Goal: Task Accomplishment & Management: Complete application form

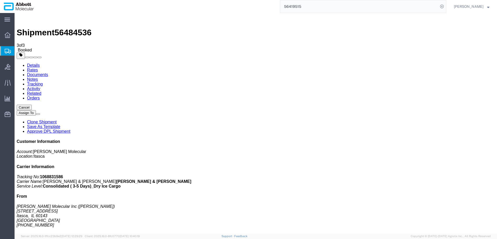
click at [0, 0] on span "Create from Template" at bounding box center [0, 0] width 0 height 0
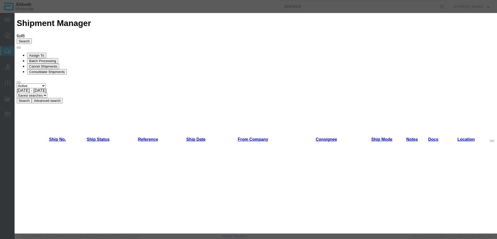
scroll to position [260, 0]
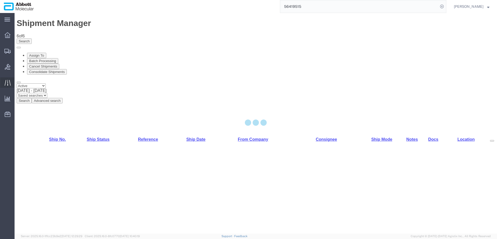
select select "48454"
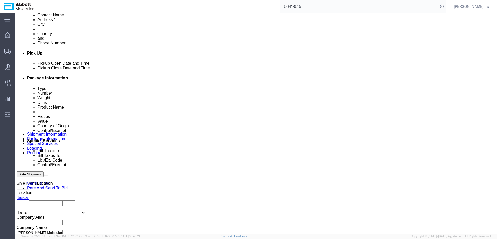
scroll to position [208, 0]
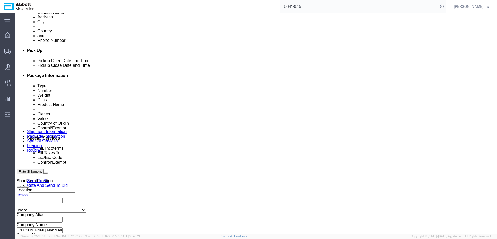
drag, startPoint x: 87, startPoint y: 194, endPoint x: 90, endPoint y: 193, distance: 3.5
click input "text"
paste input "917974423"
type input "917974423"
select select "INVOICE"
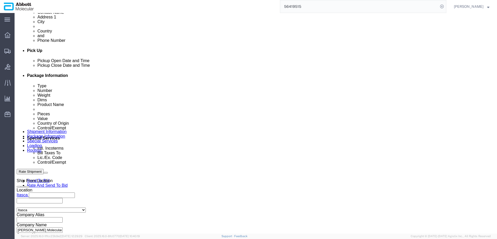
paste input "917974423"
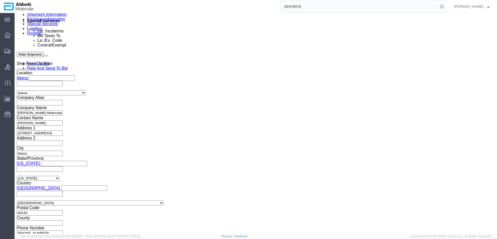
scroll to position [326, 0]
type input "917974424"
click button "Continue"
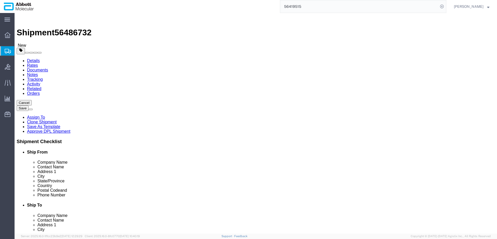
drag, startPoint x: 97, startPoint y: 90, endPoint x: 93, endPoint y: 95, distance: 6.0
click select "Select Box (B) Box (C) Box (D) Cardboard Box(es) Crate (Instrument) Crate(s) En…"
select select "PSNS"
type input "15"
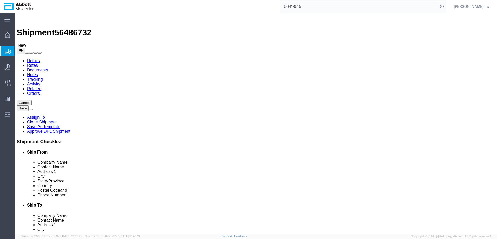
type input "48"
type input "40"
type input "52"
type input "2400"
click input "checkbox"
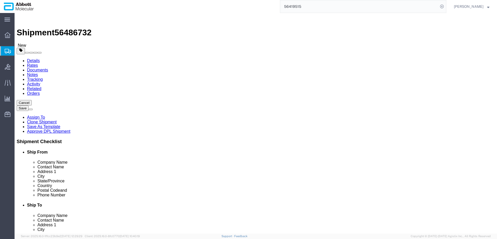
checkbox input "true"
type input "AMBIENT"
click link "Add Content"
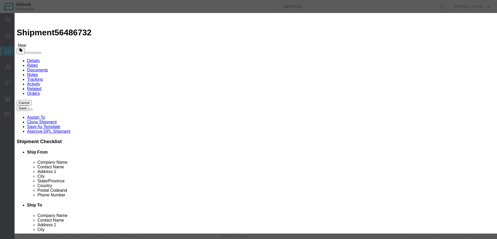
click input "text"
type input "04J7024"
click td "Model: 04J7024"
checkbox input "true"
select select "USD"
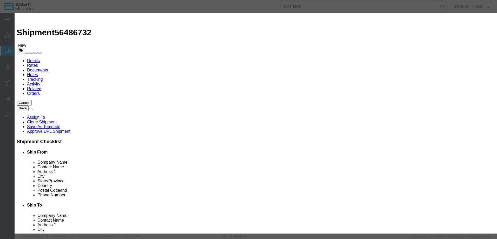
select select "US"
type input "CORROSIVE LIQUID, N.O.S. (GUANIDINE THIOCYANATE SOLUTION)"
type input "1760"
select select "8 Corrosive"
select select "II"
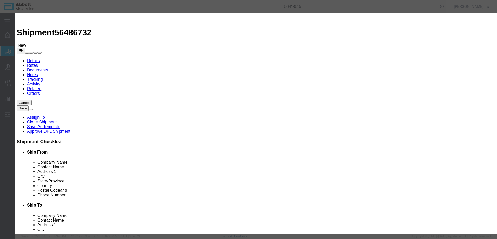
select select "BOXES"
select select "FIBERBOARD"
type input "[PERSON_NAME] Molecular"
type input "[PERSON_NAME]"
type input "[PHONE_NUMBER]"
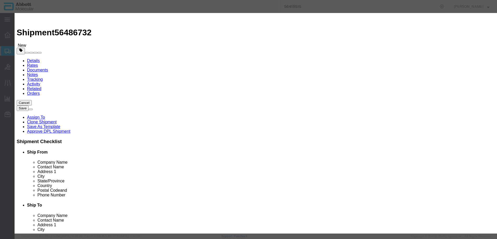
type input "3824999397"
select select "BIS"
checkbox input "false"
type input "04J7024"
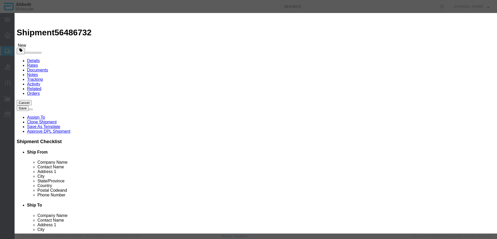
type textarea "ASPS SMPL PUR KIT(96T)"
type input "04J7024"
select select "NLR"
type input "1500"
type input "1"
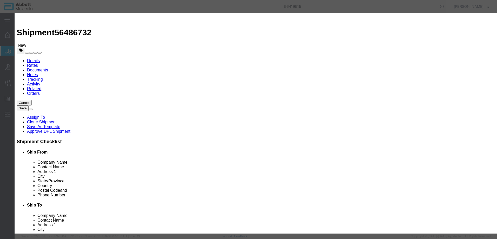
select select "70"
click select "Select Account Type Activity ID Airline Appointment Number ASN Batch Number Bil…"
select select "BATCH_NUMBER"
click select "Select Account Type Activity ID Airline Appointment Number ASN Batch Number Bil…"
type input "10005394"
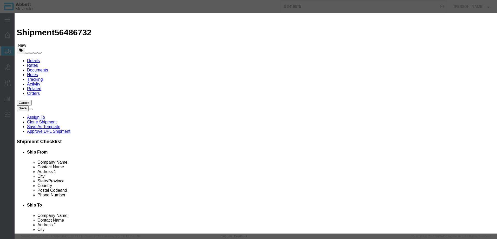
select select "BATCH_NUMBER"
type input "10005378"
click input "text"
type input "1"
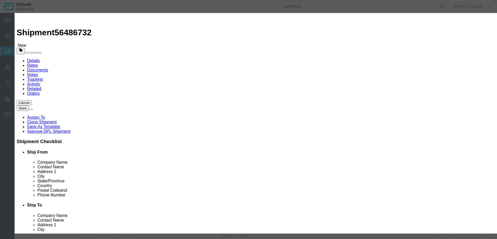
click input "text"
type input "1"
drag, startPoint x: 224, startPoint y: 119, endPoint x: 224, endPoint y: 123, distance: 3.9
click select "Select curies gallons kgs lbs liters milliliters"
select select "LBS"
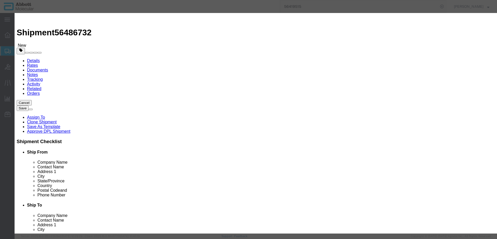
click select "Select curies gallons kgs lbs liters milliliters"
click button "Save & Close"
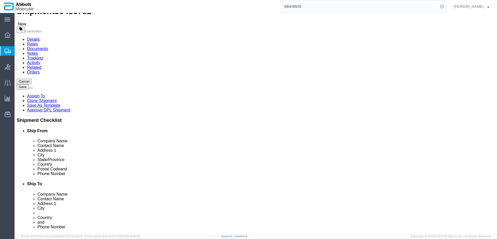
scroll to position [22, 0]
click button "Continue"
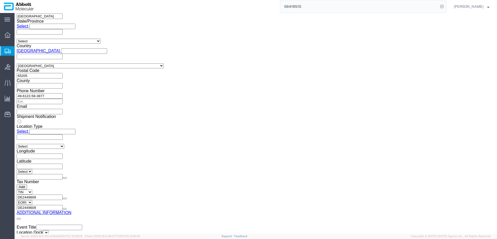
scroll to position [784, 0]
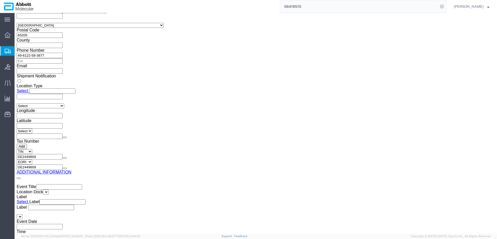
click button "Upload"
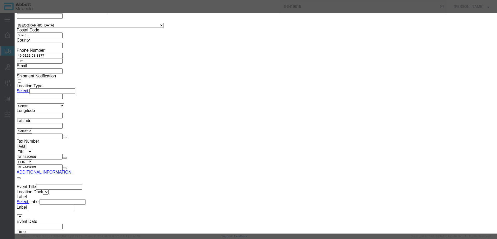
click button "Browse"
type input "C:\fakepath\917974423 SLI [PERSON_NAME].pdf"
click button "Upload"
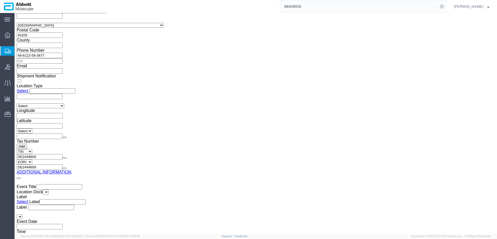
drag, startPoint x: 15, startPoint y: 7, endPoint x: 70, endPoint y: 7, distance: 55.7
click h1 "Shipment 56486732"
copy h1 "Shipment 56486732"
click button "Rate Shipment"
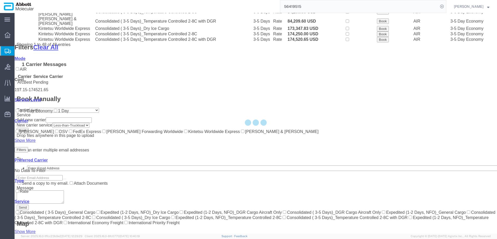
scroll to position [369, 0]
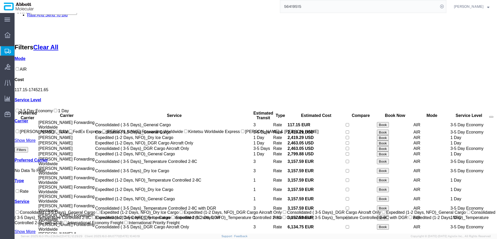
drag, startPoint x: 22, startPoint y: 156, endPoint x: 63, endPoint y: 130, distance: 49.0
click at [102, 133] on input "[PERSON_NAME] Forwarding Worldwide" at bounding box center [103, 131] width 3 height 3
checkbox input "true"
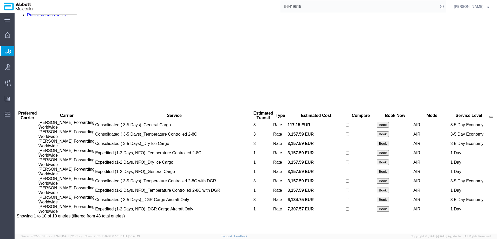
scroll to position [0, 0]
